Goal: Information Seeking & Learning: Learn about a topic

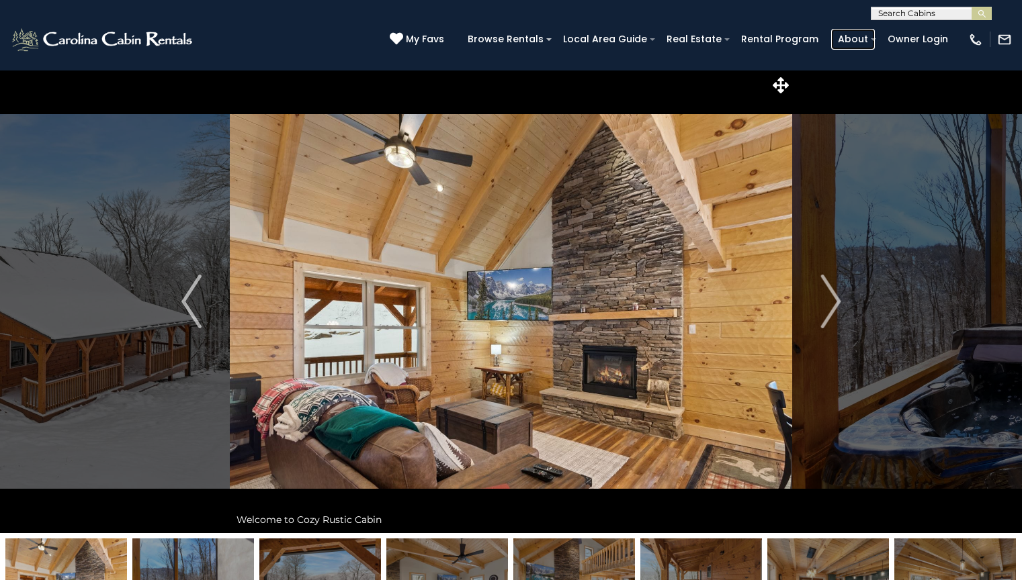
click at [856, 39] on link "About" at bounding box center [853, 39] width 44 height 21
